Goal: Check status

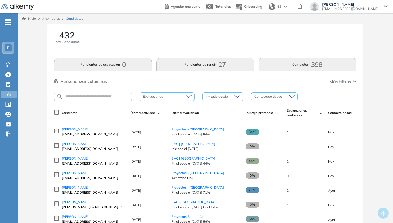
click at [194, 66] on button "Pendientes de rendir 27" at bounding box center [205, 65] width 98 height 14
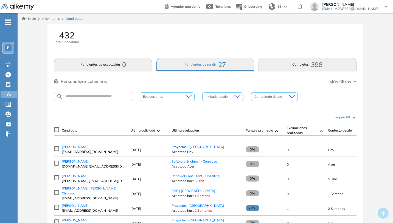
click at [118, 63] on button "Pendientes de aceptación 0" at bounding box center [103, 65] width 98 height 14
